Goal: Task Accomplishment & Management: Manage account settings

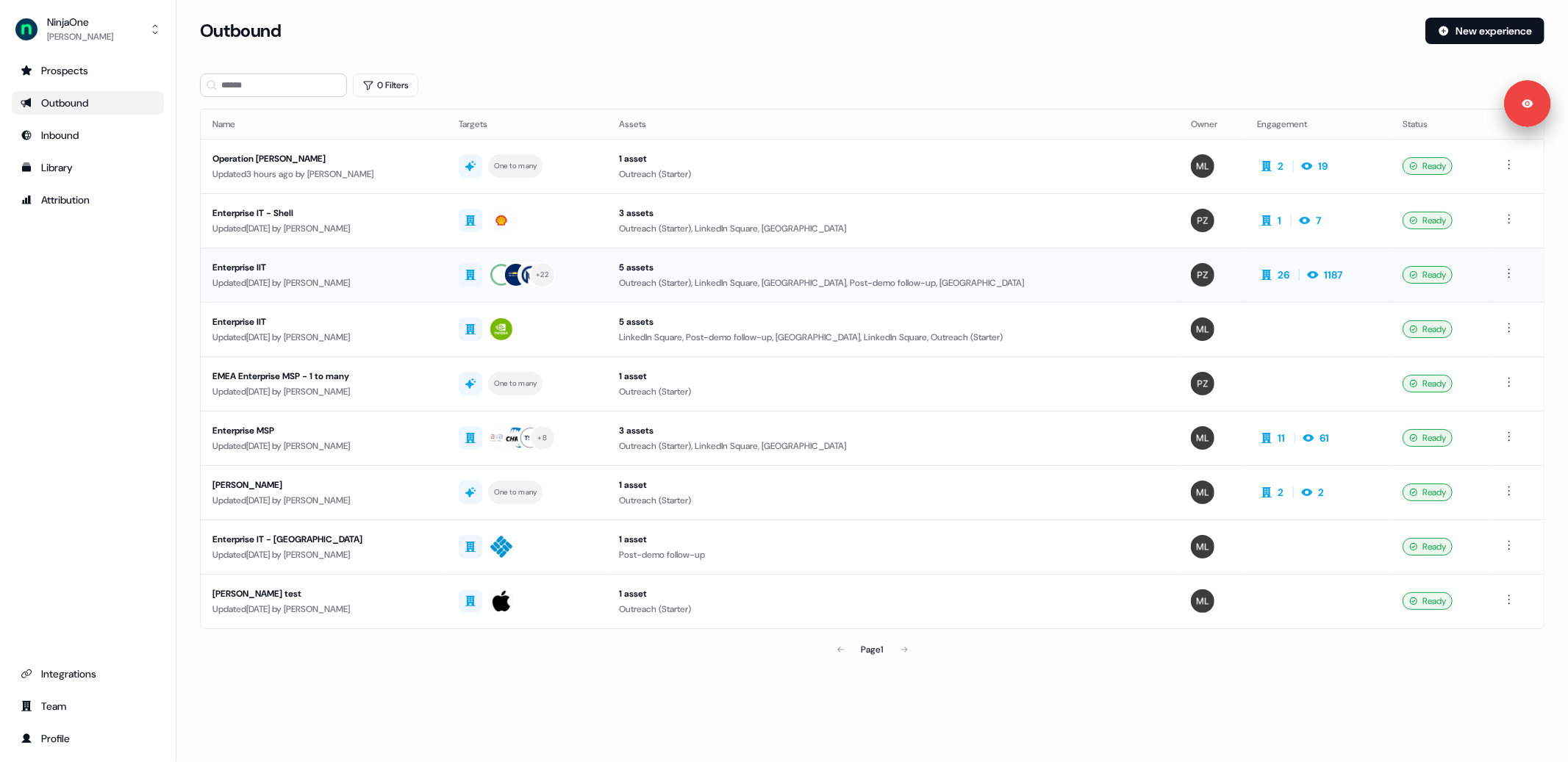
click at [381, 277] on div "Updated [DATE] by [PERSON_NAME]" at bounding box center [324, 283] width 223 height 14
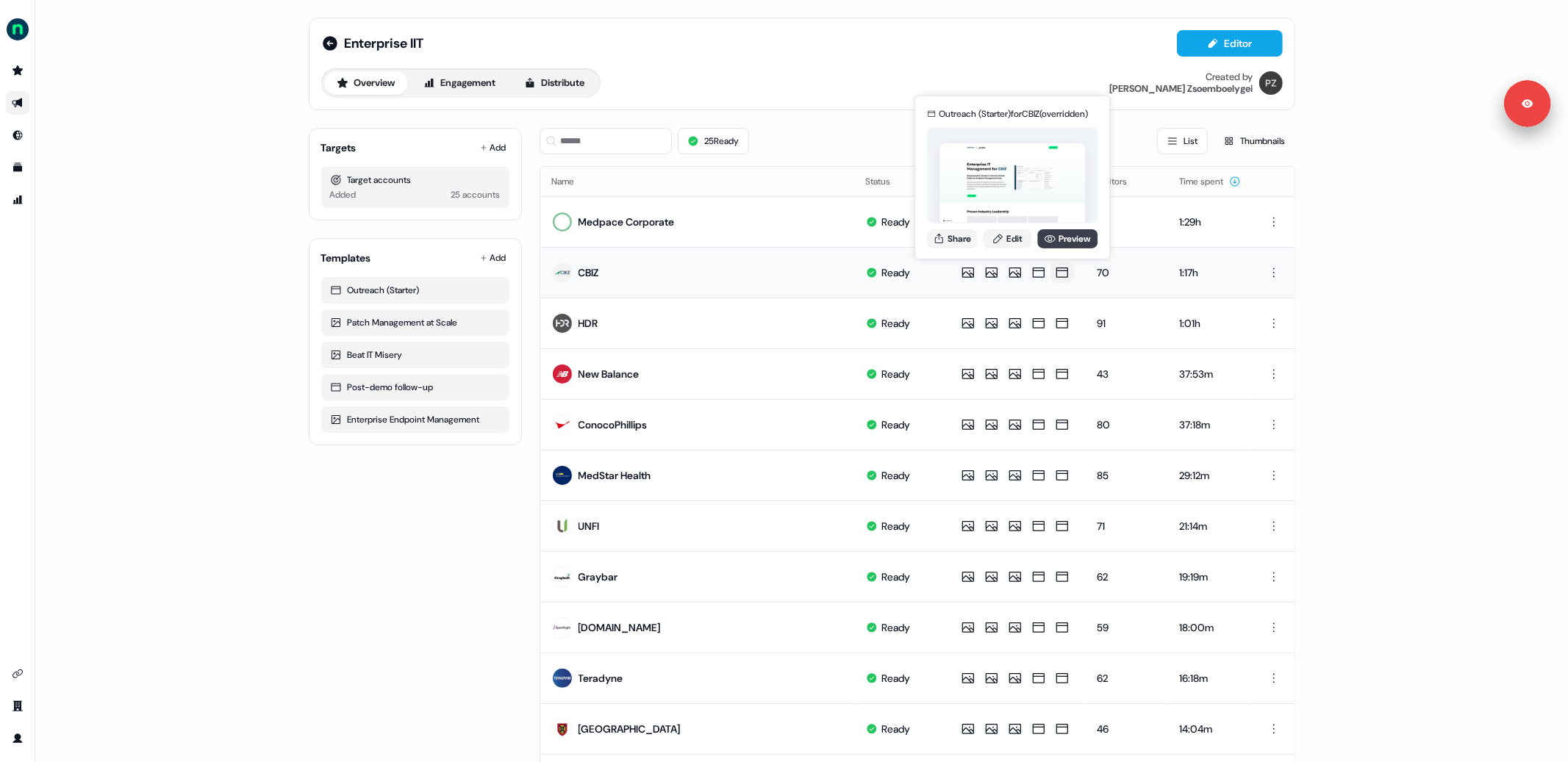
click at [1051, 236] on icon at bounding box center [1049, 238] width 12 height 12
click at [271, 635] on div "Enterprise IIT Editor Overview Engagement Distribute Created by Petra Zsoemboel…" at bounding box center [801, 381] width 1533 height 762
click at [331, 42] on icon at bounding box center [330, 43] width 14 height 14
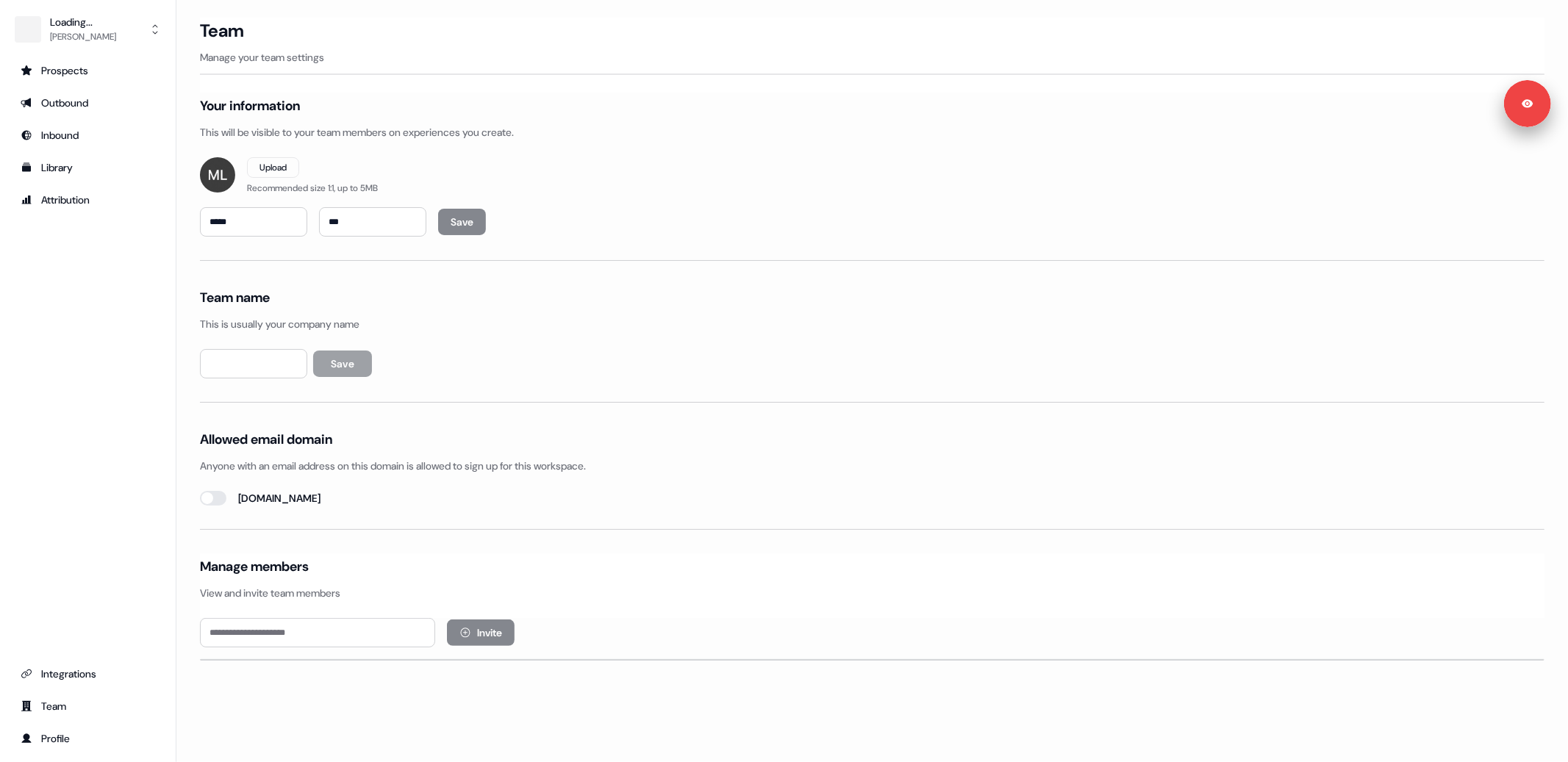
type input "********"
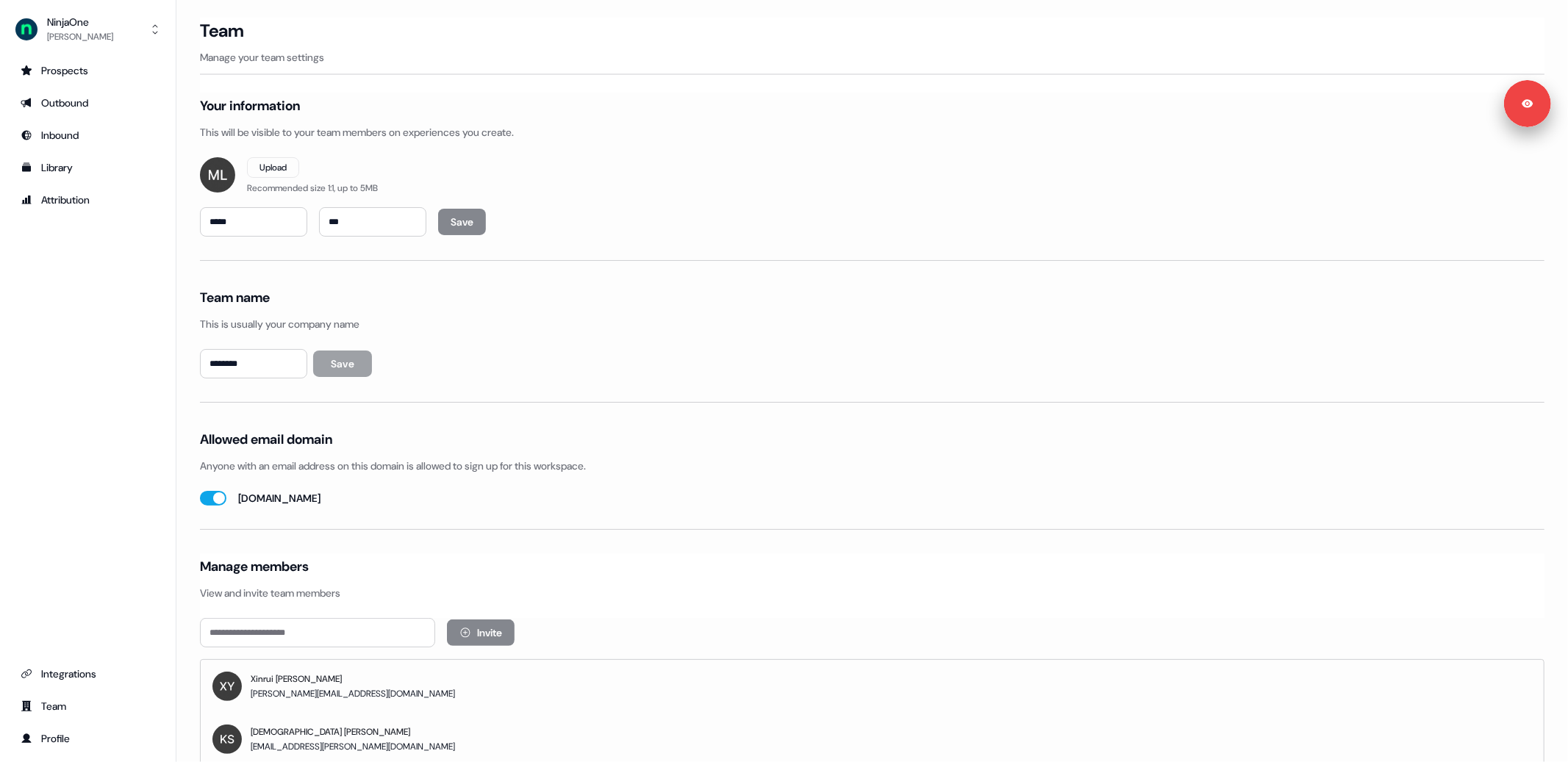
drag, startPoint x: 66, startPoint y: 22, endPoint x: 68, endPoint y: 50, distance: 28.1
click at [66, 22] on div "NinjaOne" at bounding box center [80, 22] width 66 height 14
click at [94, 121] on div "Logout" at bounding box center [87, 122] width 140 height 26
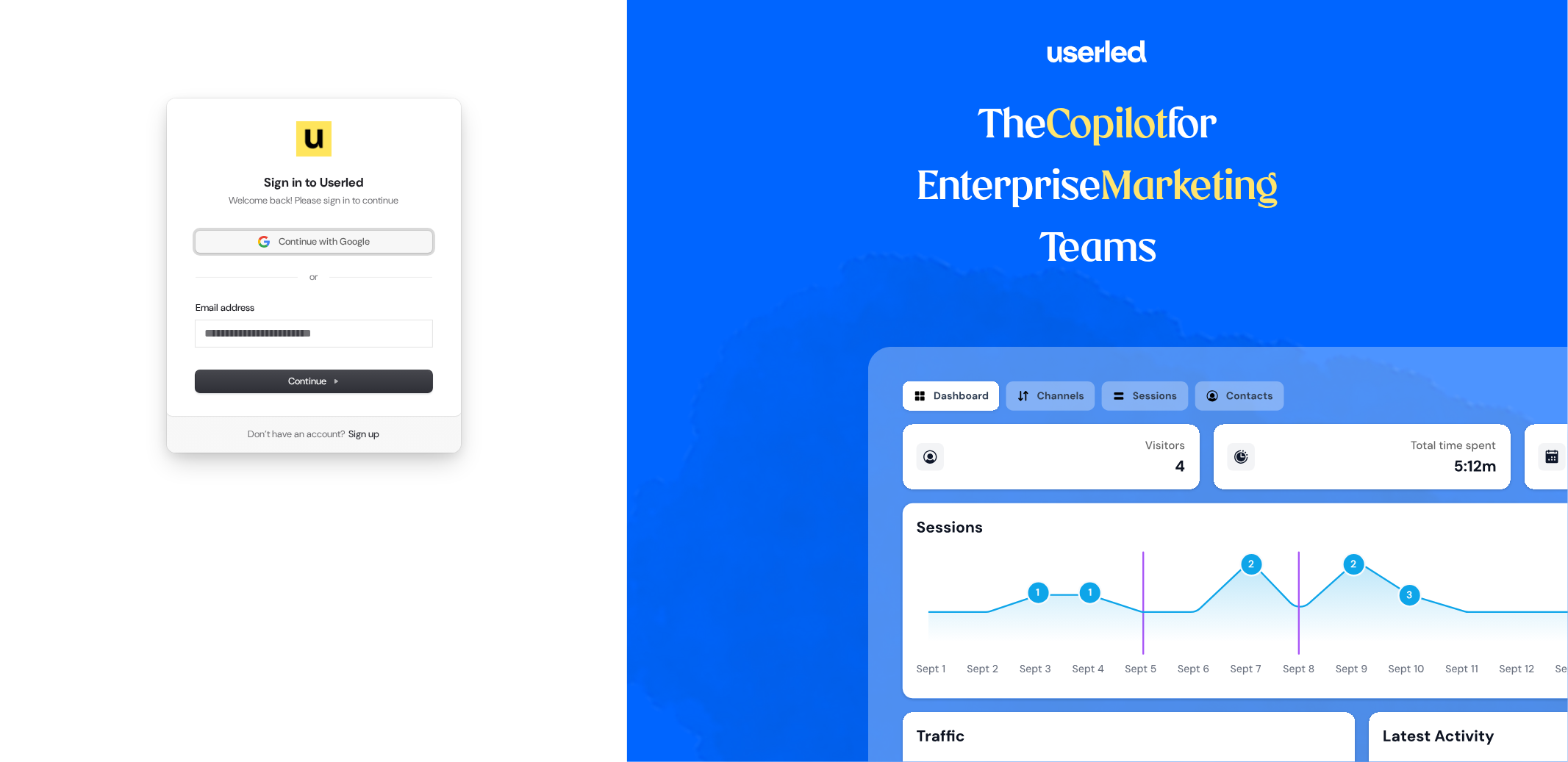
click at [248, 233] on button "Continue with Google" at bounding box center [314, 242] width 237 height 22
